Goal: Information Seeking & Learning: Learn about a topic

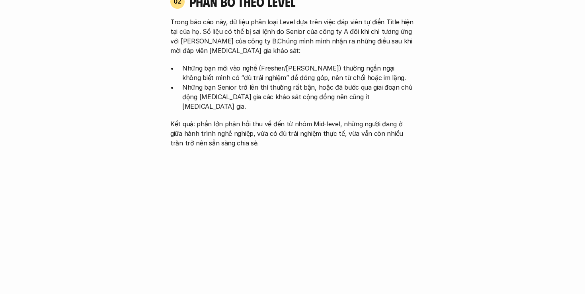
scroll to position [819, 0]
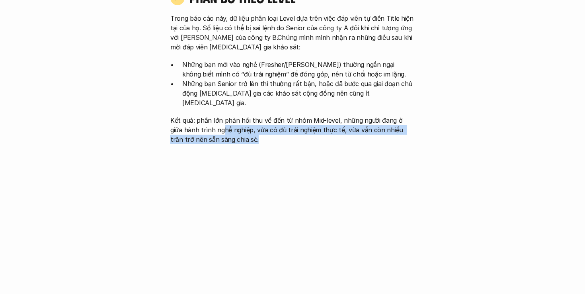
drag, startPoint x: 212, startPoint y: 111, endPoint x: 278, endPoint y: 119, distance: 67.0
click at [277, 119] on p "Kết quả: phần lớn phản hồi thu về đến từ nhóm Mid-level, những người đang ở giữ…" at bounding box center [292, 129] width 244 height 29
click at [285, 120] on p "Kết quả: phần lớn phản hồi thu về đến từ nhóm Mid-level, những người đang ở giữ…" at bounding box center [292, 129] width 244 height 29
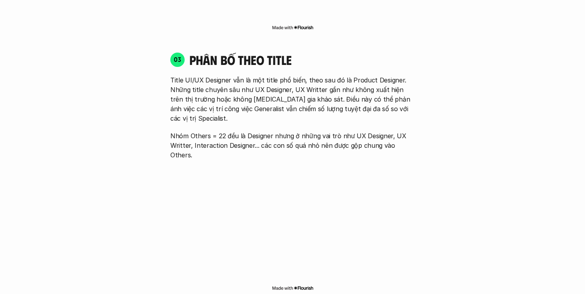
scroll to position [1113, 0]
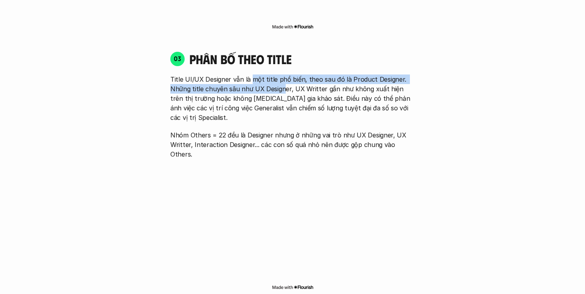
drag, startPoint x: 251, startPoint y: 60, endPoint x: 282, endPoint y: 66, distance: 31.4
click at [282, 74] on p "Title UI/UX Designer vẫn là một title phổ biến, theo sau đó là Product Designer…" at bounding box center [292, 98] width 244 height 48
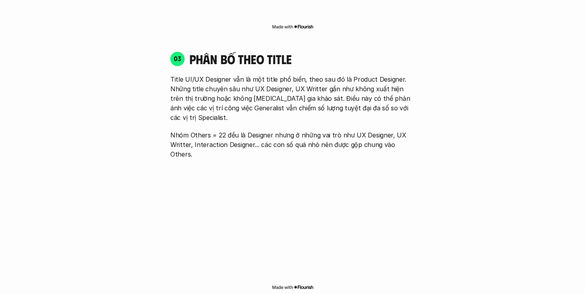
drag, startPoint x: 218, startPoint y: 74, endPoint x: 208, endPoint y: 71, distance: 10.8
click at [218, 74] on p "Title UI/UX Designer vẫn là một title phổ biến, theo sau đó là Product Designer…" at bounding box center [292, 98] width 244 height 48
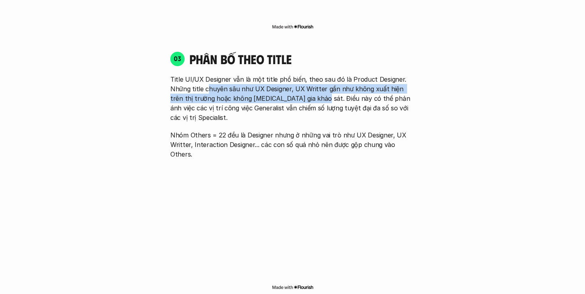
drag, startPoint x: 211, startPoint y: 70, endPoint x: 320, endPoint y: 76, distance: 109.2
click at [302, 76] on p "Title UI/UX Designer vẫn là một title phổ biến, theo sau đó là Product Designer…" at bounding box center [292, 98] width 244 height 48
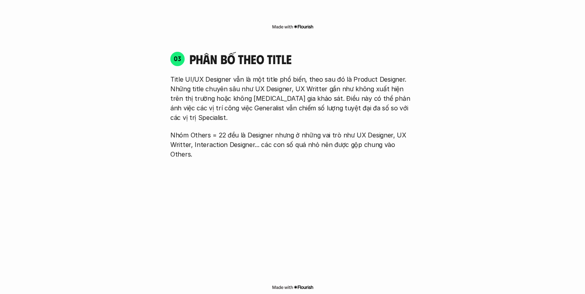
click at [335, 76] on p "Title UI/UX Designer vẫn là một title phổ biến, theo sau đó là Product Designer…" at bounding box center [292, 98] width 244 height 48
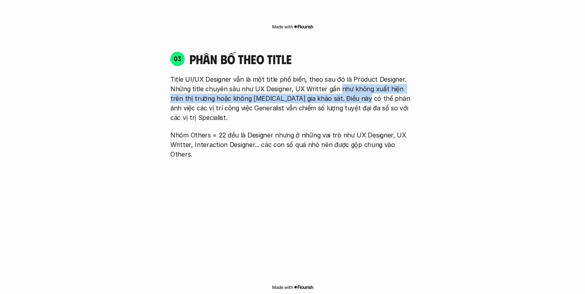
drag, startPoint x: 336, startPoint y: 68, endPoint x: 342, endPoint y: 82, distance: 14.6
click at [342, 82] on p "Title UI/UX Designer vẫn là một title phổ biến, theo sau đó là Product Designer…" at bounding box center [292, 98] width 244 height 48
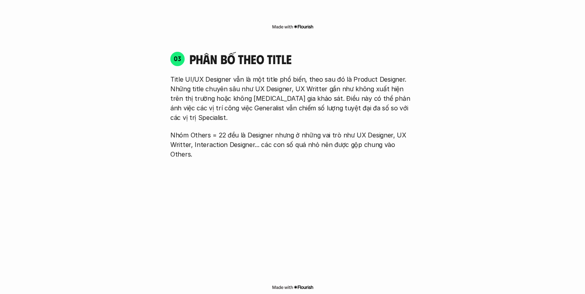
click at [262, 82] on p "Title UI/UX Designer vẫn là một title phổ biến, theo sau đó là Product Designer…" at bounding box center [292, 98] width 244 height 48
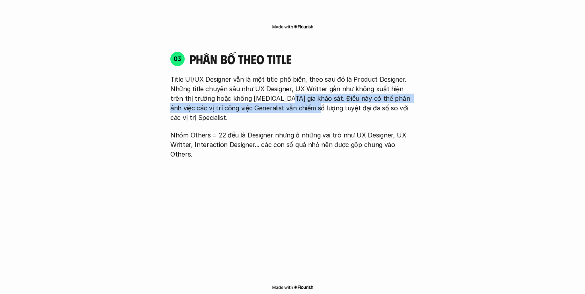
drag, startPoint x: 269, startPoint y: 78, endPoint x: 321, endPoint y: 87, distance: 53.6
click at [294, 89] on p "Title UI/UX Designer vẫn là một title phổ biến, theo sau đó là Product Designer…" at bounding box center [292, 98] width 244 height 48
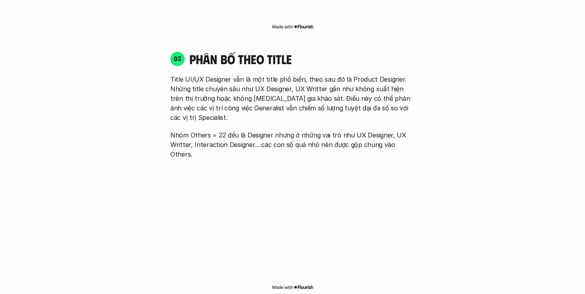
click at [325, 87] on p "Title UI/UX Designer vẫn là một title phổ biến, theo sau đó là Product Designer…" at bounding box center [292, 98] width 244 height 48
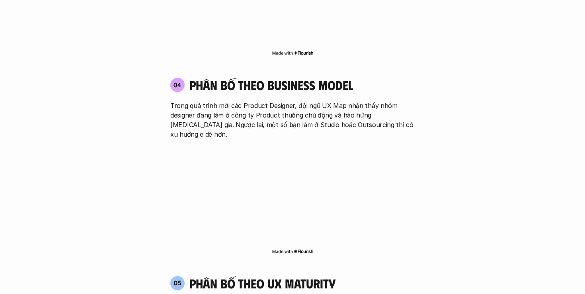
scroll to position [1348, 0]
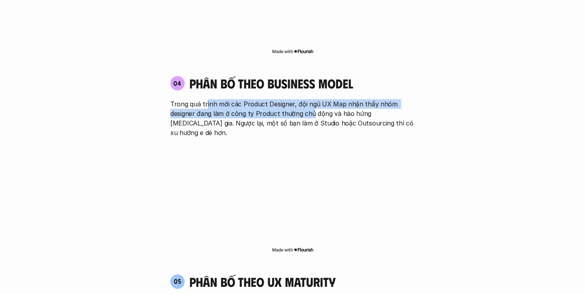
drag, startPoint x: 205, startPoint y: 67, endPoint x: 279, endPoint y: 77, distance: 75.0
click at [307, 99] on p "Trong quá trình mời các Product Designer, đội ngũ UX Map nhận thấy nhóm designe…" at bounding box center [292, 118] width 244 height 38
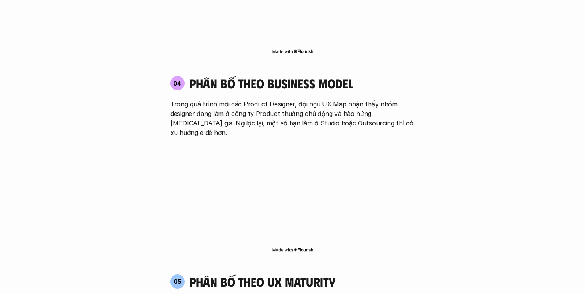
drag, startPoint x: 242, startPoint y: 83, endPoint x: 248, endPoint y: 77, distance: 8.2
click at [242, 99] on p "Trong quá trình mời các Product Designer, đội ngũ UX Map nhận thấy nhóm designe…" at bounding box center [292, 118] width 244 height 38
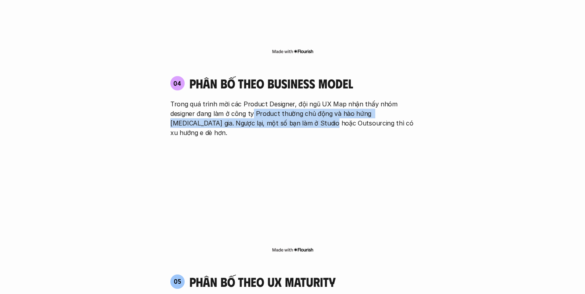
drag, startPoint x: 252, startPoint y: 75, endPoint x: 304, endPoint y: 82, distance: 52.5
click at [302, 99] on p "Trong quá trình mời các Product Designer, đội ngũ UX Map nhận thấy nhóm designe…" at bounding box center [292, 118] width 244 height 38
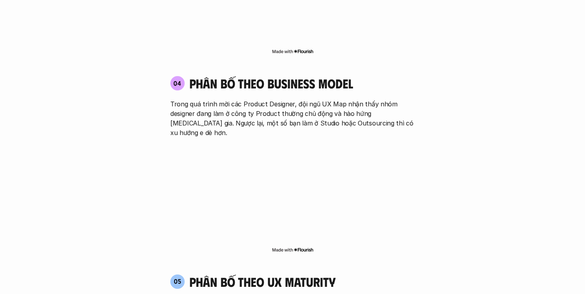
click at [335, 99] on p "Trong quá trình mời các Product Designer, đội ngũ UX Map nhận thấy nhóm designe…" at bounding box center [292, 118] width 244 height 38
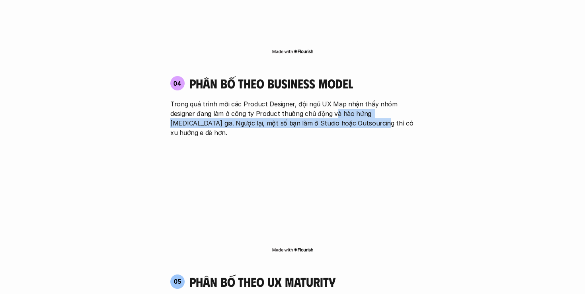
drag, startPoint x: 333, startPoint y: 75, endPoint x: 348, endPoint y: 86, distance: 19.3
click at [348, 99] on p "Trong quá trình mời các Product Designer, đội ngũ UX Map nhận thấy nhóm designe…" at bounding box center [292, 118] width 244 height 38
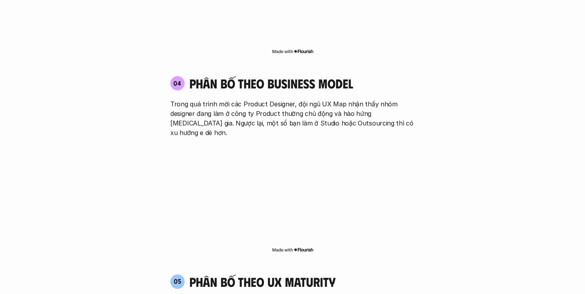
click at [272, 99] on p "Trong quá trình mời các Product Designer, đội ngũ UX Map nhận thấy nhóm designe…" at bounding box center [292, 118] width 244 height 38
drag, startPoint x: 239, startPoint y: 87, endPoint x: 397, endPoint y: 83, distance: 158.8
click at [396, 99] on p "Trong quá trình mời các Product Designer, đội ngũ UX Map nhận thấy nhóm designe…" at bounding box center [292, 118] width 244 height 38
click at [399, 99] on p "Trong quá trình mời các Product Designer, đội ngũ UX Map nhận thấy nhóm designe…" at bounding box center [292, 118] width 244 height 38
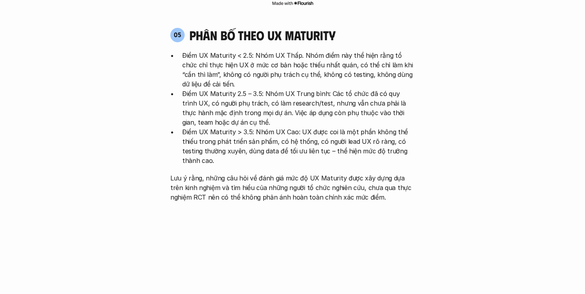
scroll to position [1584, 0]
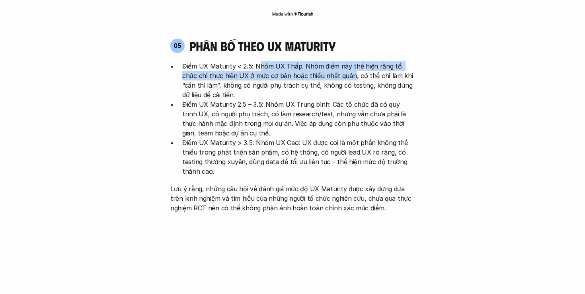
drag, startPoint x: 258, startPoint y: 20, endPoint x: 332, endPoint y: 27, distance: 74.3
click at [332, 61] on p "Điểm UX Maturity < 2.5: Nhóm UX Thấp. Nhóm điểm này thể hiện rằng tổ chức chỉ t…" at bounding box center [298, 80] width 232 height 38
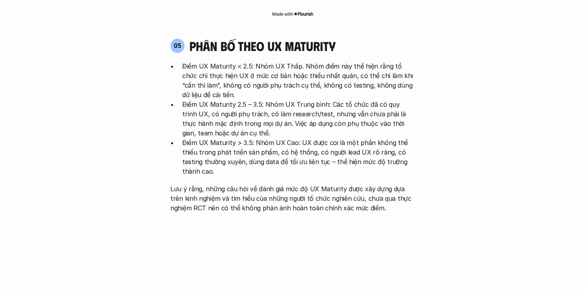
click at [265, 61] on p "Điểm UX Maturity < 2.5: Nhóm UX Thấp. Nhóm điểm này thể hiện rằng tổ chức chỉ t…" at bounding box center [298, 80] width 232 height 38
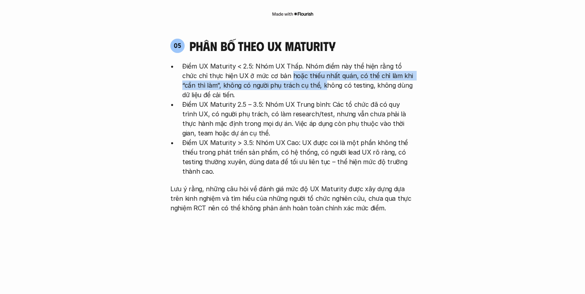
drag, startPoint x: 273, startPoint y: 26, endPoint x: 298, endPoint y: 39, distance: 27.9
click at [298, 61] on p "Điểm UX Maturity < 2.5: Nhóm UX Thấp. Nhóm điểm này thể hiện rằng tổ chức chỉ t…" at bounding box center [298, 80] width 232 height 38
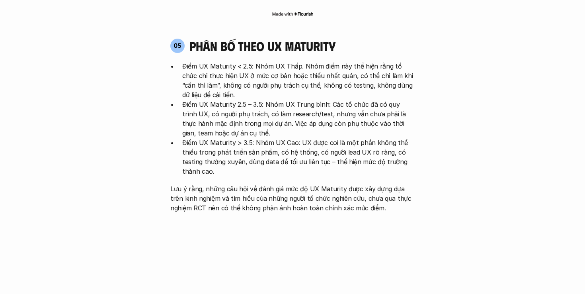
drag, startPoint x: 342, startPoint y: 38, endPoint x: 350, endPoint y: 29, distance: 11.3
click at [343, 61] on p "Điểm UX Maturity < 2.5: Nhóm UX Thấp. Nhóm điểm này thể hiện rằng tổ chức chỉ t…" at bounding box center [298, 80] width 232 height 38
drag, startPoint x: 350, startPoint y: 29, endPoint x: 352, endPoint y: 39, distance: 10.7
click at [352, 61] on p "Điểm UX Maturity < 2.5: Nhóm UX Thấp. Nhóm điểm này thể hiện rằng tổ chức chỉ t…" at bounding box center [298, 80] width 232 height 38
click at [204, 61] on p "Điểm UX Maturity < 2.5: Nhóm UX Thấp. Nhóm điểm này thể hiện rằng tổ chức chỉ t…" at bounding box center [298, 80] width 232 height 38
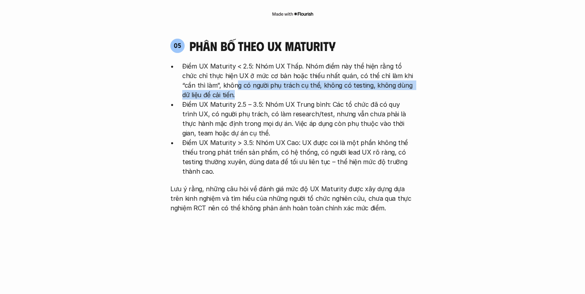
drag, startPoint x: 212, startPoint y: 34, endPoint x: 220, endPoint y: 48, distance: 16.2
click at [217, 61] on p "Điểm UX Maturity < 2.5: Nhóm UX Thấp. Nhóm điểm này thể hiện rằng tổ chức chỉ t…" at bounding box center [298, 80] width 232 height 38
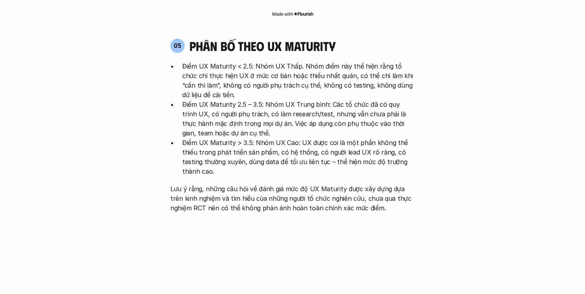
click at [242, 61] on p "Điểm UX Maturity < 2.5: Nhóm UX Thấp. Nhóm điểm này thể hiện rằng tổ chức chỉ t…" at bounding box center [298, 80] width 232 height 38
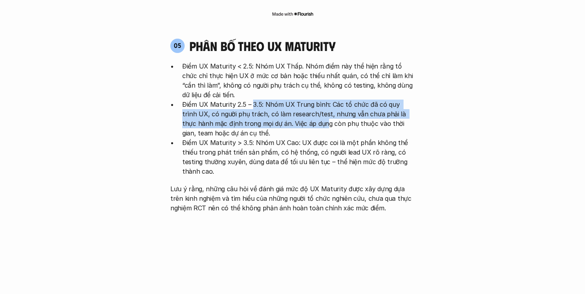
drag, startPoint x: 251, startPoint y: 55, endPoint x: 293, endPoint y: 71, distance: 44.7
click at [293, 99] on p "Điểm UX Maturity 2.5 – 3.5: Nhóm UX Trung bình: Các tổ chức đã có quy trình UX,…" at bounding box center [298, 118] width 232 height 38
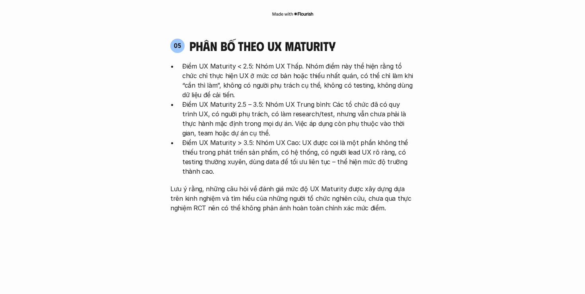
drag, startPoint x: 212, startPoint y: 80, endPoint x: 205, endPoint y: 70, distance: 11.9
click at [212, 99] on p "Điểm UX Maturity 2.5 – 3.5: Nhóm UX Trung bình: Các tổ chức đã có quy trình UX,…" at bounding box center [298, 118] width 232 height 38
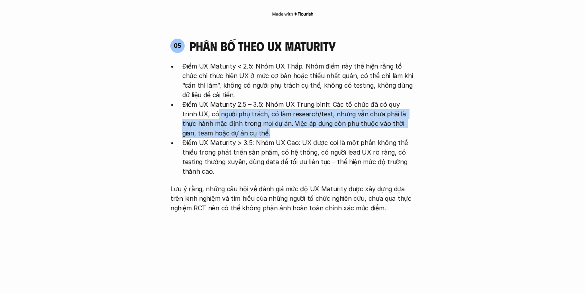
drag, startPoint x: 202, startPoint y: 65, endPoint x: 247, endPoint y: 81, distance: 47.3
click at [238, 99] on p "Điểm UX Maturity 2.5 – 3.5: Nhóm UX Trung bình: Các tổ chức đã có quy trình UX,…" at bounding box center [298, 118] width 232 height 38
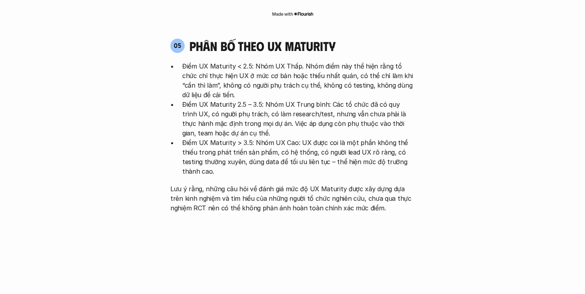
click at [292, 99] on p "Điểm UX Maturity 2.5 – 3.5: Nhóm UX Trung bình: Các tổ chức đã có quy trình UX,…" at bounding box center [298, 118] width 232 height 38
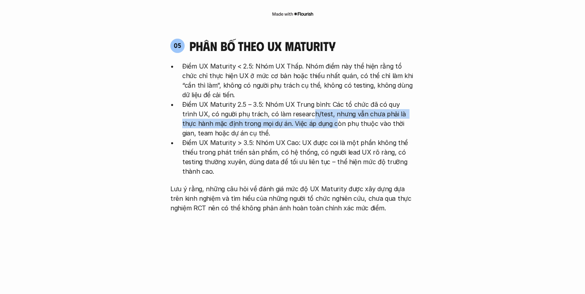
drag, startPoint x: 296, startPoint y: 64, endPoint x: 311, endPoint y: 80, distance: 21.4
click at [305, 99] on p "Điểm UX Maturity 2.5 – 3.5: Nhóm UX Trung bình: Các tổ chức đã có quy trình UX,…" at bounding box center [298, 118] width 232 height 38
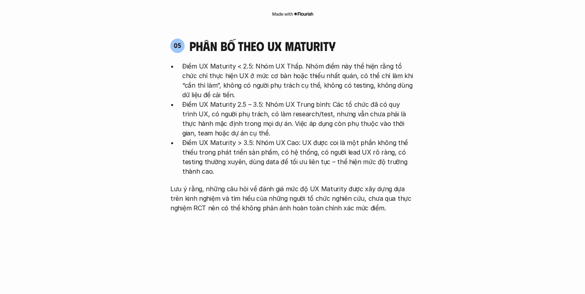
click at [319, 99] on p "Điểm UX Maturity 2.5 – 3.5: Nhóm UX Trung bình: Các tổ chức đã có quy trình UX,…" at bounding box center [298, 118] width 232 height 38
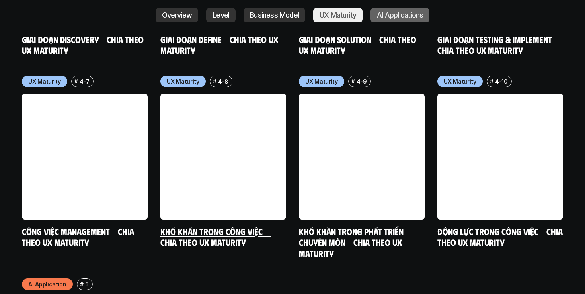
scroll to position [3935, 0]
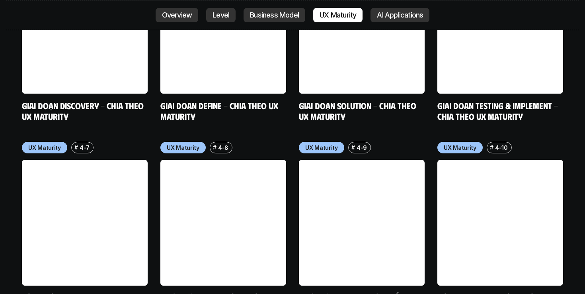
click at [228, 160] on link at bounding box center [223, 223] width 126 height 126
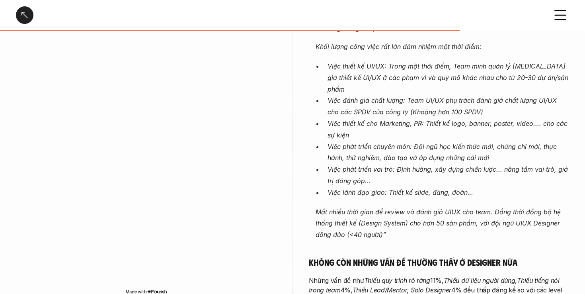
scroll to position [1613, 0]
